Goal: Task Accomplishment & Management: Use online tool/utility

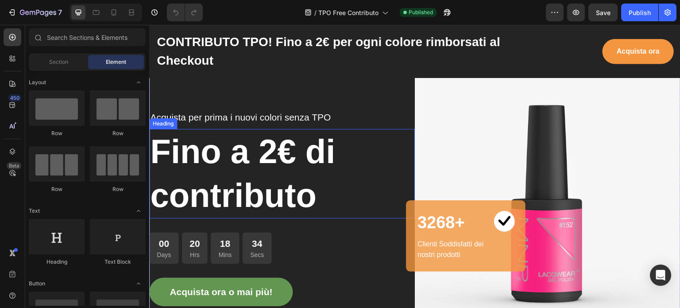
click at [277, 151] on h2 "Fino a 2€ di contributo" at bounding box center [282, 173] width 266 height 89
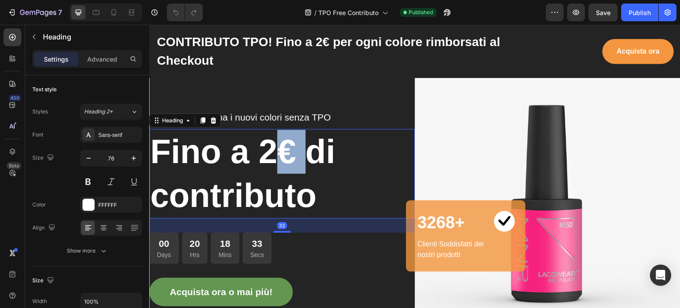
click at [277, 151] on p "Fino a 2€ di contributo" at bounding box center [282, 174] width 264 height 88
click at [271, 149] on p "Fino a 2€ di contributo" at bounding box center [282, 174] width 264 height 88
click at [367, 174] on p "Fino a 3€ di contributo" at bounding box center [282, 174] width 264 height 88
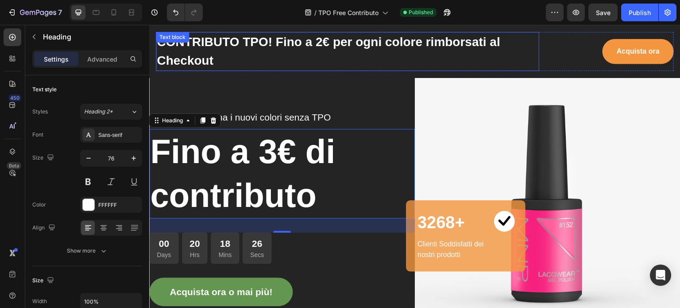
click at [321, 39] on p "CONTRIBUTO TPO! Fino a 2€ per ogni colore rimborsati al Checkout" at bounding box center [348, 51] width 382 height 37
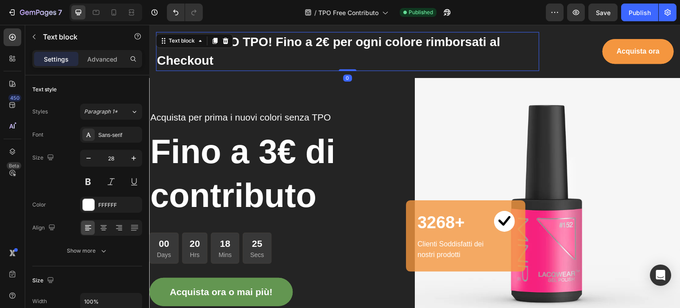
click at [321, 39] on p "CONTRIBUTO TPO! Fino a 2€ per ogni colore rimborsati al Checkout" at bounding box center [348, 51] width 382 height 37
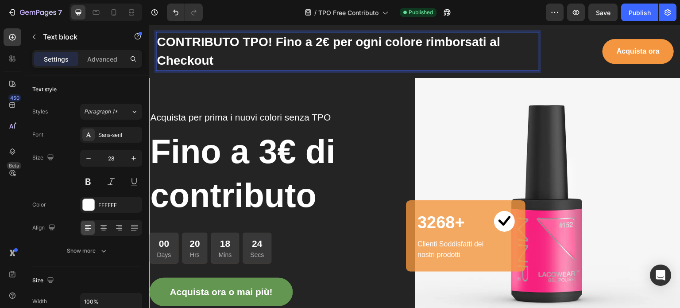
click at [313, 53] on p "CONTRIBUTO TPO! Fino a 2€ per ogni colore rimborsati al Checkout" at bounding box center [348, 51] width 382 height 37
click at [321, 41] on p "CONTRIBUTO TPO! Fino a 2€ per ogni colore rimborsati al Checkout" at bounding box center [348, 51] width 382 height 37
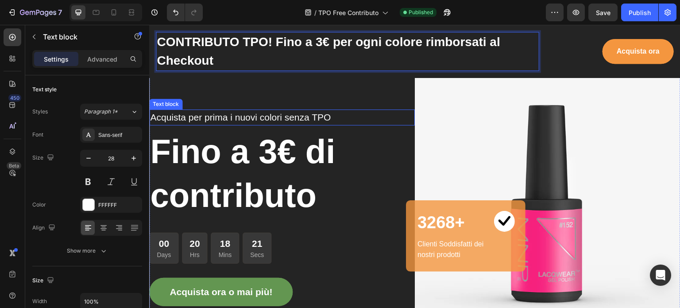
click at [363, 125] on div "Acquista per prima i nuovi colori senza TPO Text block Fino a 3€ di contributo …" at bounding box center [282, 208] width 266 height 266
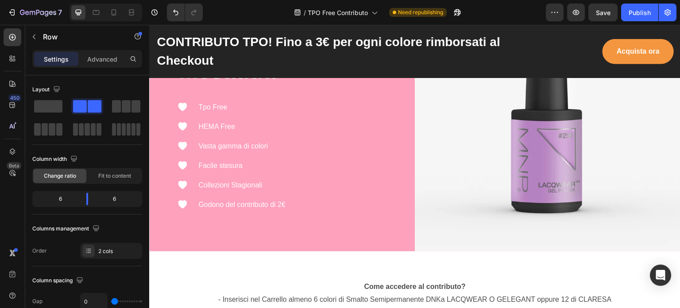
scroll to position [1700, 0]
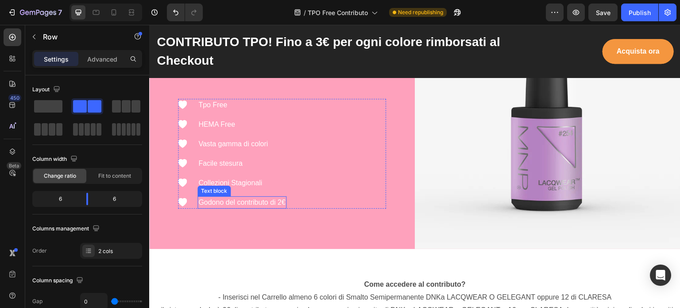
click at [279, 198] on p "Godono del contributo di 2€" at bounding box center [241, 202] width 87 height 11
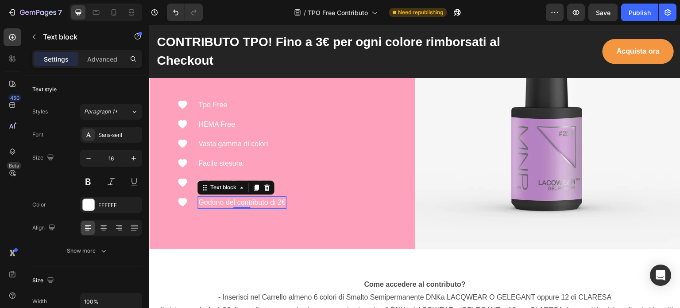
click at [281, 199] on p "Godono del contributo di 2€" at bounding box center [241, 202] width 87 height 11
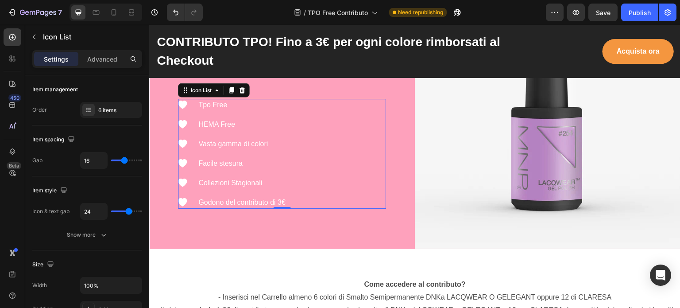
click at [331, 206] on div "Icon Tpo Free Text block Icon HEMA Free Text block Icon Vasta gamma di colori T…" at bounding box center [282, 154] width 208 height 110
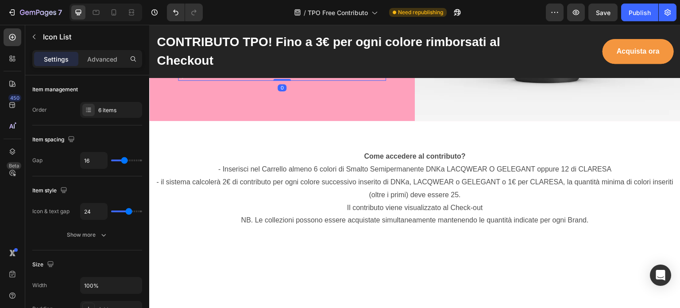
scroll to position [1827, 0]
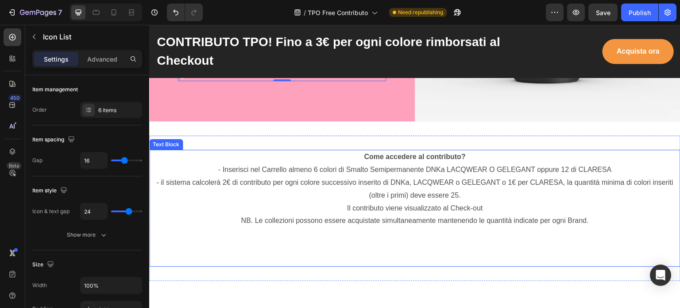
click at [591, 216] on p "Come accedere al contributo? - Inserisci nel Carrello almeno 6 colori di Smalto…" at bounding box center [415, 208] width 530 height 115
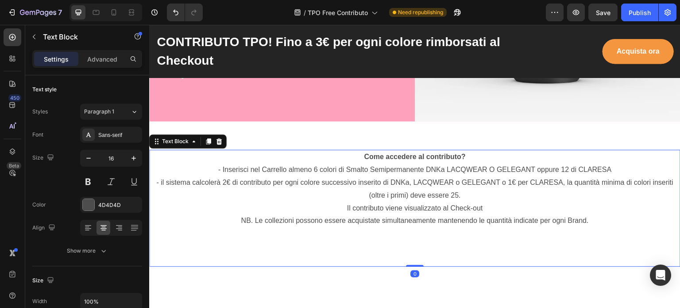
click at [586, 217] on p "Come accedere al contributo? - Inserisci nel Carrello almeno 6 colori di Smalto…" at bounding box center [415, 208] width 530 height 115
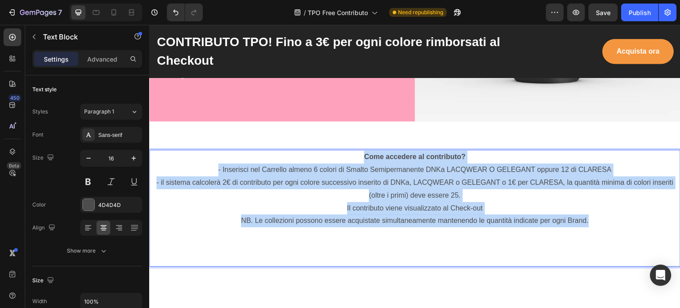
drag, startPoint x: 586, startPoint y: 217, endPoint x: 361, endPoint y: 153, distance: 234.2
click at [361, 153] on p "Come accedere al contributo? - Inserisci nel Carrello almeno 6 colori di Smalto…" at bounding box center [415, 208] width 530 height 115
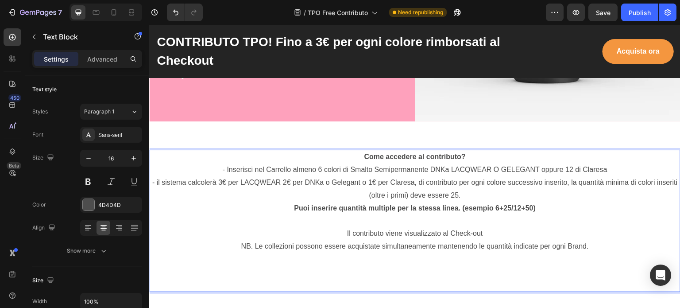
click at [422, 179] on p "Come accedere al contributo? - Inserisci nel Carrello almeno 6 colori di Smalto…" at bounding box center [415, 176] width 530 height 51
click at [367, 178] on p "Come accedere al contributo? - Inserisci nel Carrello almeno 6 colori di Smalto…" at bounding box center [415, 176] width 530 height 51
click at [370, 179] on p "Come accedere al contributo? - Inserisci nel Carrello almeno 6 colori di Smalto…" at bounding box center [415, 176] width 530 height 51
click at [369, 179] on p "Come accedere al contributo? - Inserisci nel Carrello almeno 6 colori di Smalto…" at bounding box center [415, 176] width 530 height 51
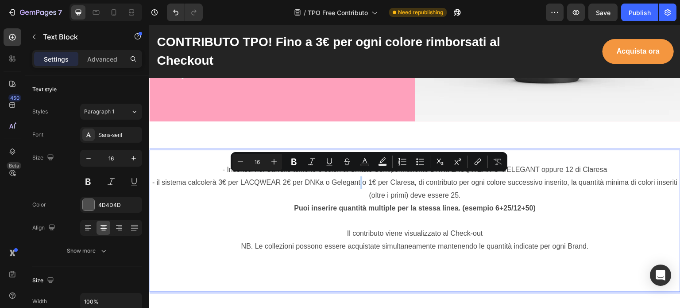
click at [369, 179] on p "Come accedere al contributo? - Inserisci nel Carrello almeno 6 colori di Smalto…" at bounding box center [415, 176] width 530 height 51
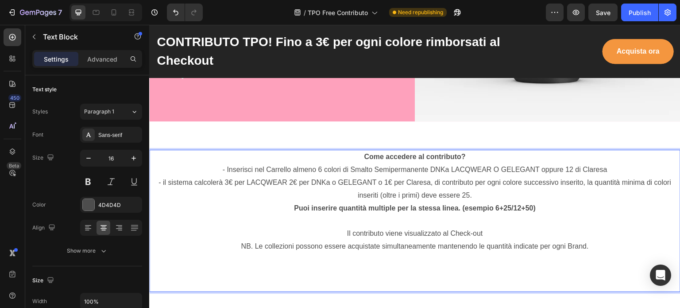
click at [428, 179] on p "Come accedere al contributo? - Inserisci nel Carrello almeno 6 colori di Smalto…" at bounding box center [415, 176] width 530 height 51
click at [426, 177] on p "Come accedere al contributo? - Inserisci nel Carrello almeno 6 colori di Smalto…" at bounding box center [415, 176] width 530 height 51
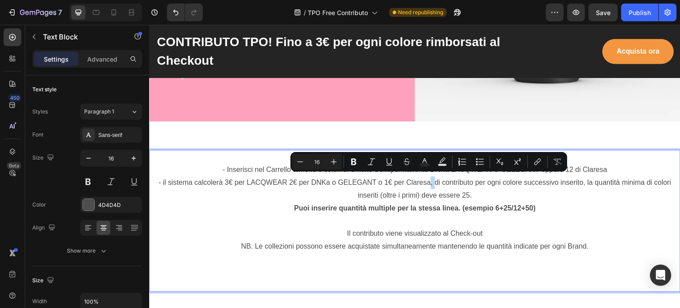
click at [426, 177] on p "Come accedere al contributo? - Inserisci nel Carrello almeno 6 colori di Smalto…" at bounding box center [415, 176] width 530 height 51
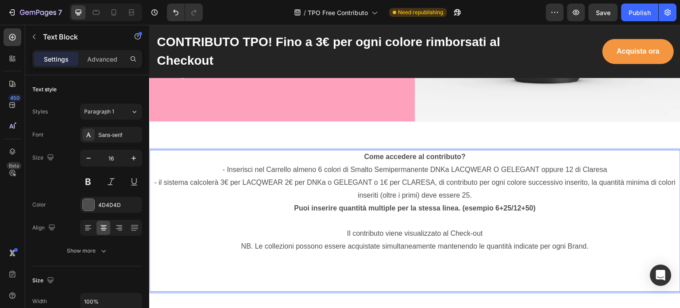
click at [515, 220] on p "Puoi inserire quantità multiple per la stessa linea. (esempio 6+25/12+50)" at bounding box center [415, 215] width 530 height 26
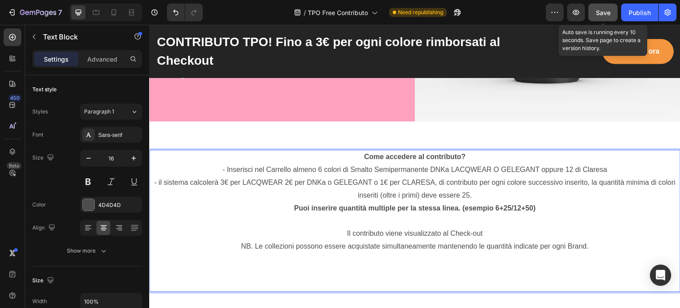
click at [604, 12] on span "Save" at bounding box center [603, 13] width 15 height 8
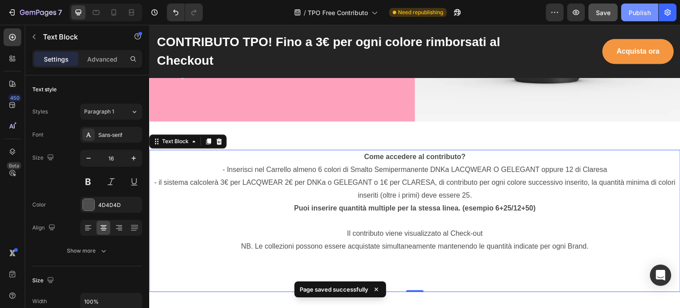
click at [634, 10] on div "Publish" at bounding box center [640, 12] width 22 height 9
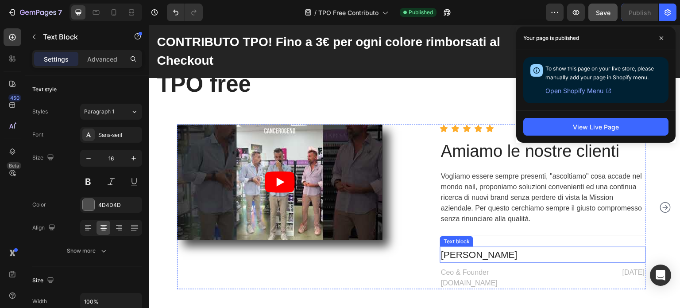
scroll to position [2093, 0]
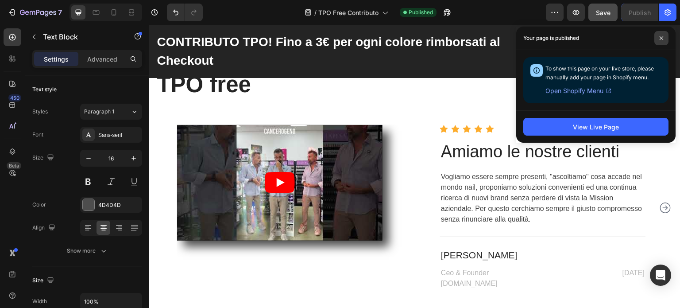
click at [661, 36] on icon at bounding box center [661, 38] width 4 height 4
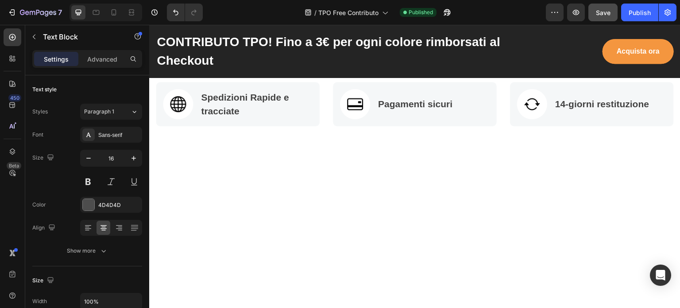
scroll to position [0, 0]
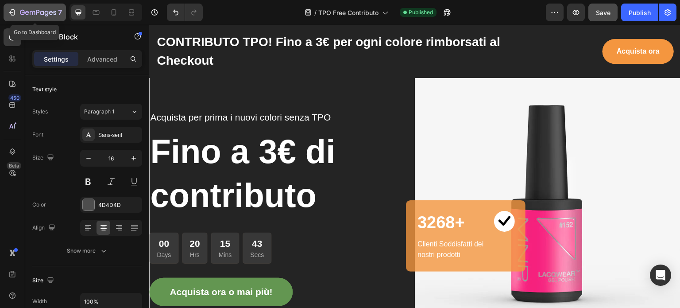
click at [14, 12] on icon "button" at bounding box center [13, 12] width 4 height 6
